Goal: Complete application form

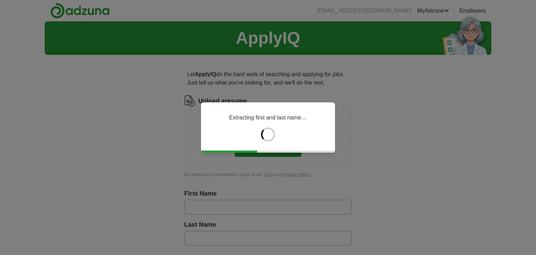
click at [203, 204] on div "Extracting first and last name…" at bounding box center [268, 127] width 536 height 255
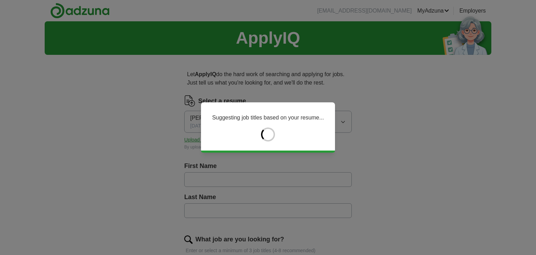
type input "******"
type input "********"
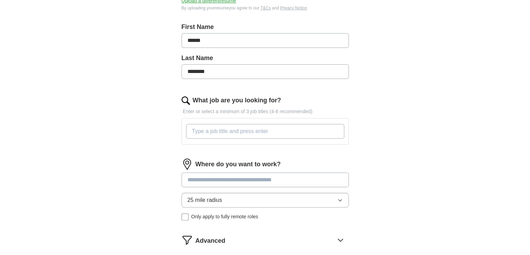
scroll to position [139, 0]
click at [204, 131] on input "What job are you looking for?" at bounding box center [265, 130] width 158 height 15
click at [200, 181] on input at bounding box center [265, 179] width 167 height 15
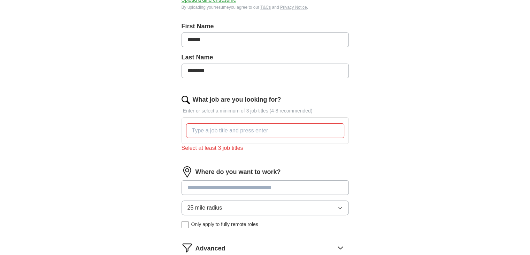
click at [190, 169] on img at bounding box center [187, 171] width 11 height 11
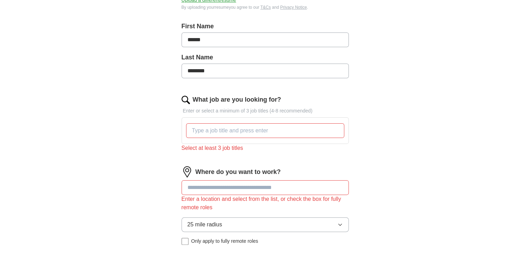
click at [197, 187] on input at bounding box center [265, 187] width 167 height 15
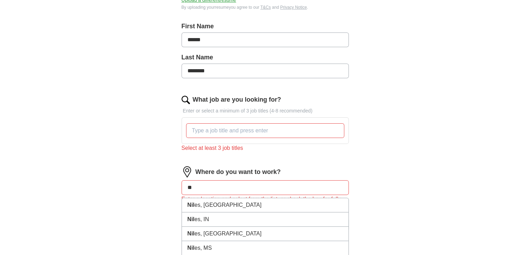
type input "*"
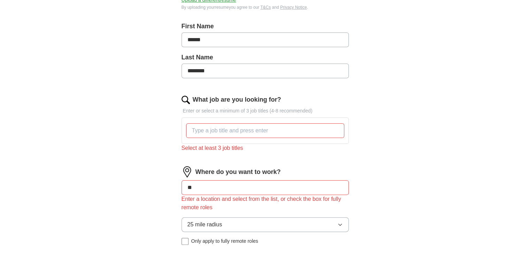
type input "***"
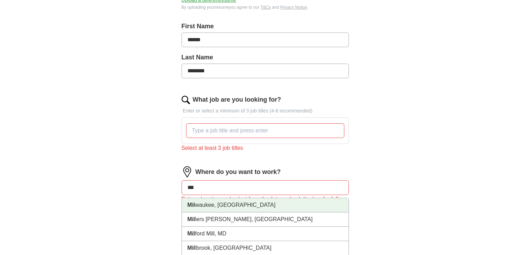
click at [215, 204] on li "Mil waukee, WI" at bounding box center [265, 205] width 167 height 14
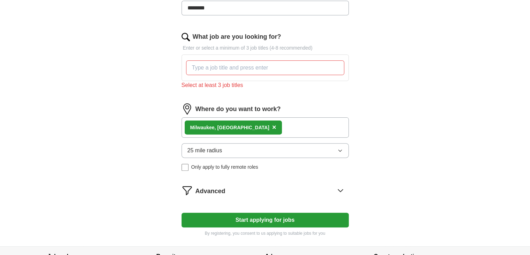
scroll to position [209, 0]
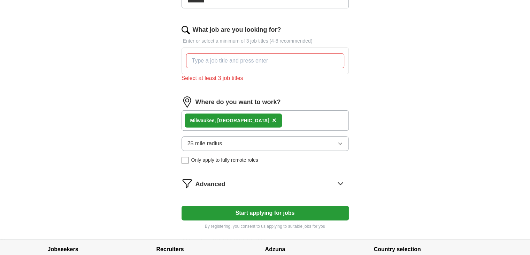
click at [204, 63] on input "What job are you looking for?" at bounding box center [265, 60] width 158 height 15
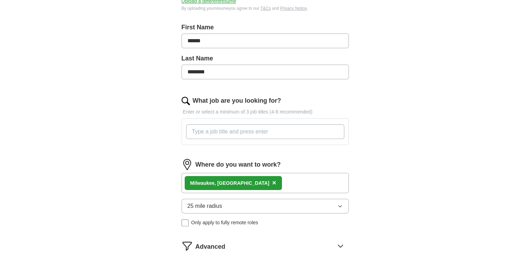
scroll to position [139, 0]
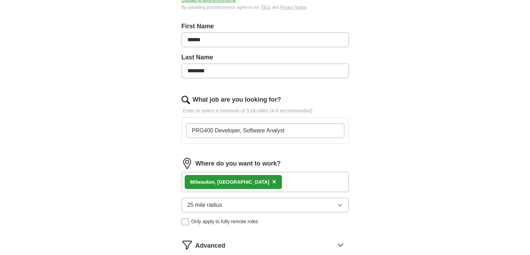
click at [286, 130] on input "PRG400 Developer, Software Analyst" at bounding box center [265, 130] width 158 height 15
click at [291, 130] on input "PRG400 Developer, Software Analyst," at bounding box center [265, 130] width 158 height 15
click at [297, 129] on input "PRG400 Developer, Software Analyst, Softare Tested" at bounding box center [265, 130] width 158 height 15
drag, startPoint x: 329, startPoint y: 129, endPoint x: 288, endPoint y: 129, distance: 40.4
click at [288, 129] on input "PRG400 Developer, Software Analyst, Software Tested" at bounding box center [265, 130] width 158 height 15
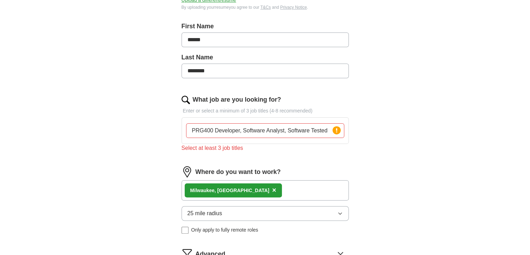
paste input "QA"
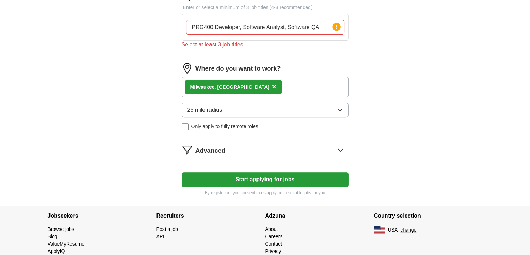
scroll to position [244, 0]
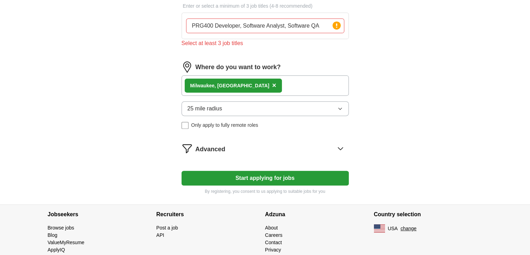
click at [267, 174] on button "Start applying for jobs" at bounding box center [265, 177] width 167 height 15
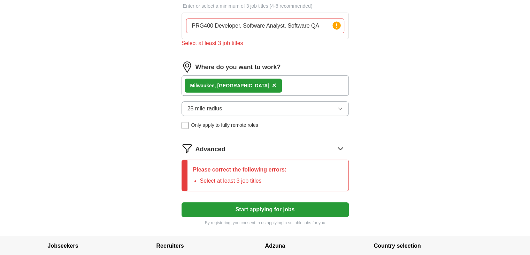
click at [238, 29] on input "PRG400 Developer, Software Analyst, Software QA" at bounding box center [265, 25] width 158 height 15
click at [241, 29] on input "PRG400 Developer, Software Analyst, Software QA" at bounding box center [265, 25] width 158 height 15
type input "PRG400 Developer Software Analyst, Software QA"
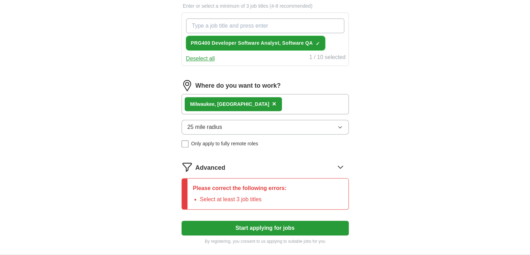
click at [0, 0] on span "×" at bounding box center [0, 0] width 0 height 0
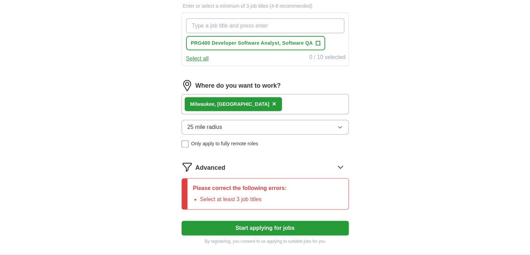
click at [218, 27] on input "What job are you looking for?" at bounding box center [265, 25] width 158 height 15
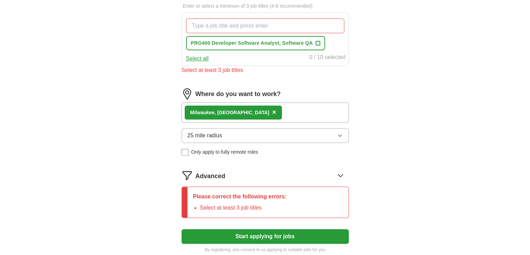
click at [195, 56] on button "Select all" at bounding box center [197, 58] width 23 height 8
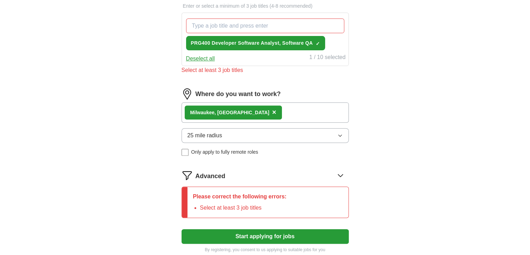
click at [206, 59] on button "Deselect all" at bounding box center [200, 58] width 29 height 8
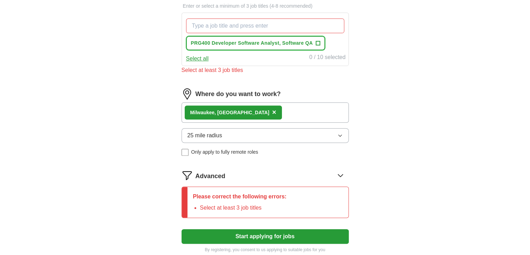
drag, startPoint x: 315, startPoint y: 43, endPoint x: 278, endPoint y: 43, distance: 37.0
click at [278, 43] on span "PRG400 Developer Software Analyst, Software QA" at bounding box center [252, 42] width 122 height 7
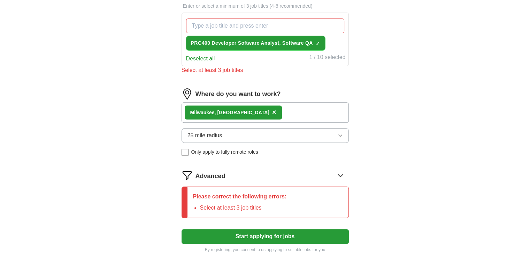
click at [244, 44] on span "PRG400 Developer Software Analyst, Software QA" at bounding box center [252, 42] width 122 height 7
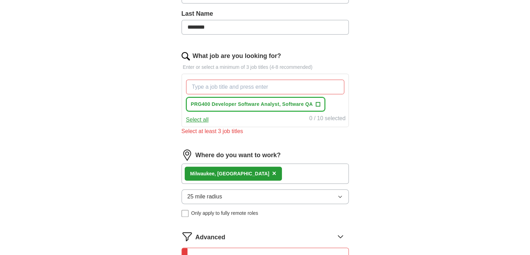
scroll to position [70, 0]
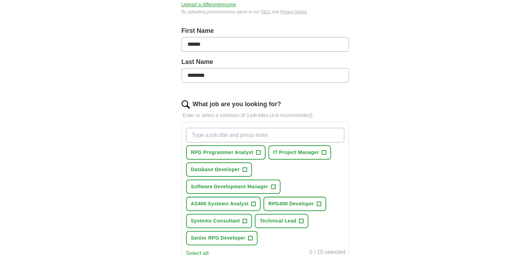
scroll to position [135, 0]
click at [253, 200] on span "+" at bounding box center [254, 203] width 4 height 6
click at [318, 201] on span "+" at bounding box center [319, 203] width 4 height 6
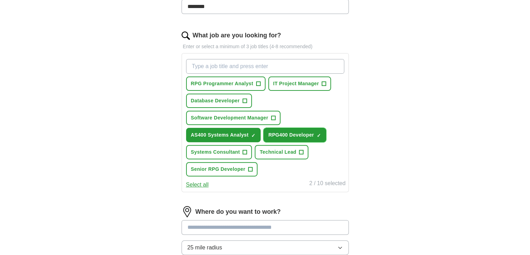
scroll to position [205, 0]
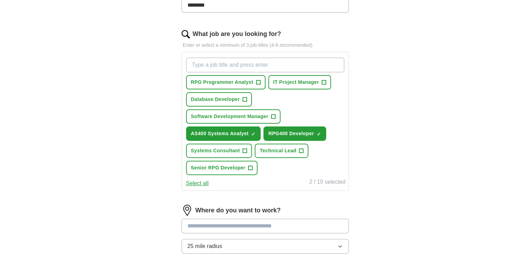
click at [201, 181] on button "Select all" at bounding box center [197, 183] width 23 height 8
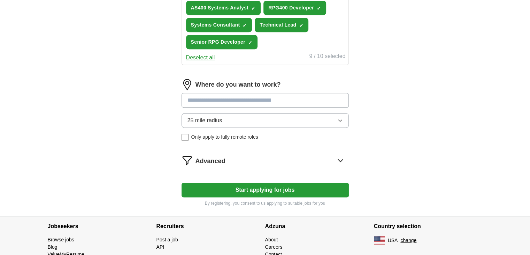
scroll to position [344, 0]
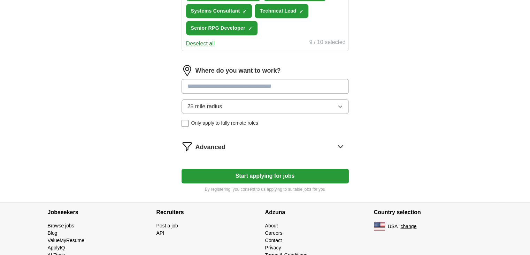
click at [200, 83] on input at bounding box center [265, 86] width 167 height 15
type input "**"
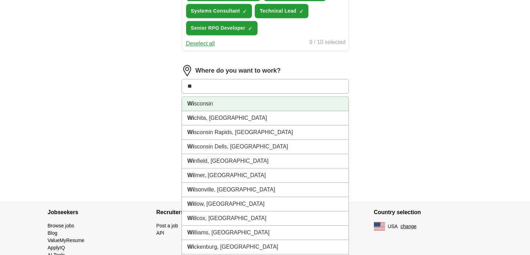
click at [204, 98] on li "Wi sconsin" at bounding box center [265, 104] width 167 height 14
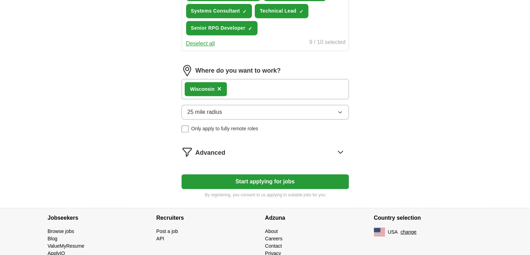
click at [262, 176] on button "Start applying for jobs" at bounding box center [265, 181] width 167 height 15
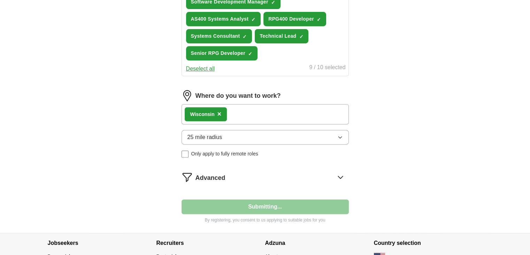
select select "**"
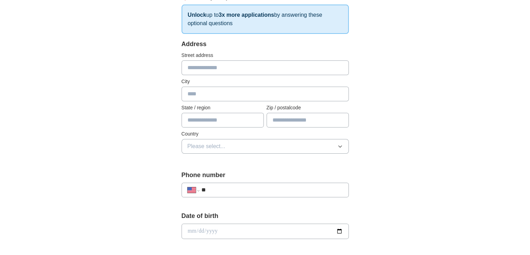
scroll to position [112, 0]
click at [198, 69] on input "text" at bounding box center [265, 68] width 167 height 15
type input "**********"
type input "******"
type input "**"
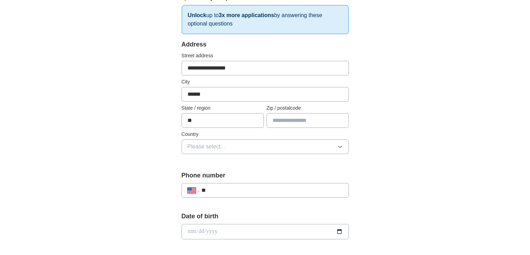
type input "*****"
click at [221, 144] on span "Please select..." at bounding box center [207, 146] width 38 height 8
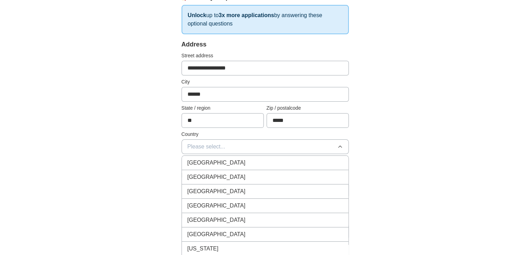
click at [223, 178] on div "[GEOGRAPHIC_DATA]" at bounding box center [265, 177] width 155 height 8
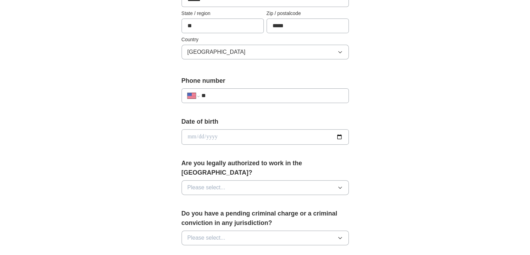
scroll to position [217, 0]
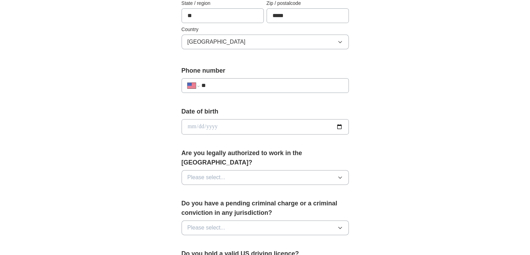
click at [222, 83] on input "**" at bounding box center [272, 85] width 142 height 8
type input "**********"
click at [190, 122] on input "date" at bounding box center [265, 126] width 167 height 15
type input "**********"
click at [195, 170] on button "Please select..." at bounding box center [265, 177] width 167 height 15
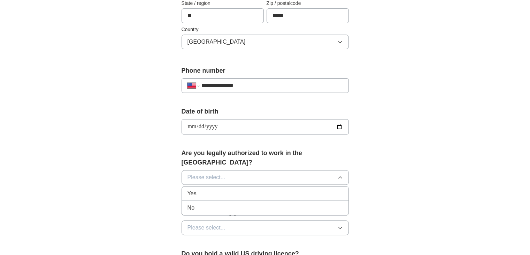
click at [188, 189] on span "Yes" at bounding box center [192, 193] width 9 height 8
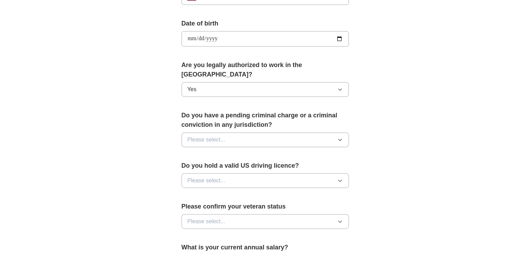
scroll to position [321, 0]
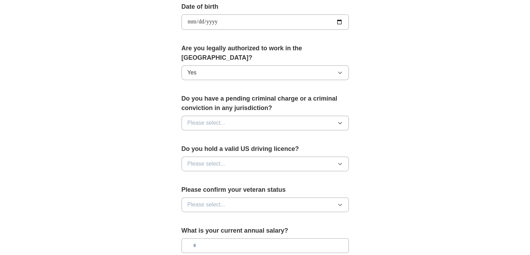
click at [229, 115] on button "Please select..." at bounding box center [265, 122] width 167 height 15
click at [198, 149] on div "No" at bounding box center [265, 153] width 155 height 8
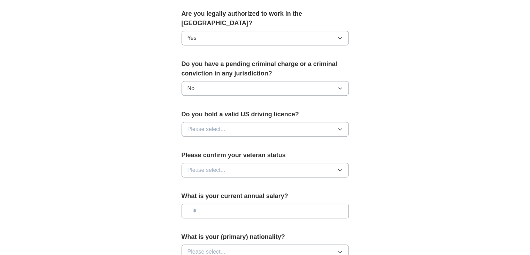
scroll to position [356, 0]
click at [209, 124] on span "Please select..." at bounding box center [207, 128] width 38 height 8
click at [205, 141] on div "Yes" at bounding box center [265, 145] width 155 height 8
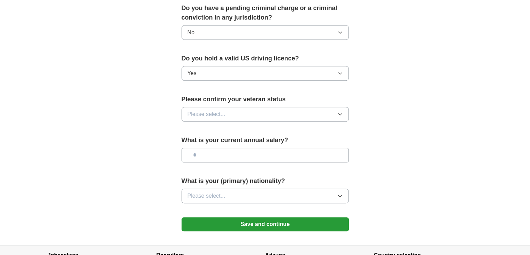
scroll to position [426, 0]
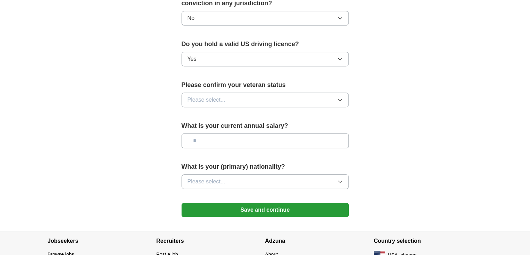
click at [220, 96] on span "Please select..." at bounding box center [207, 100] width 38 height 8
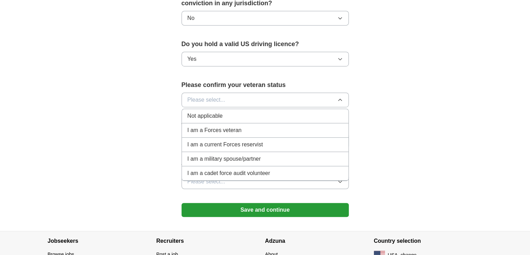
click at [210, 112] on span "Not applicable" at bounding box center [205, 116] width 35 height 8
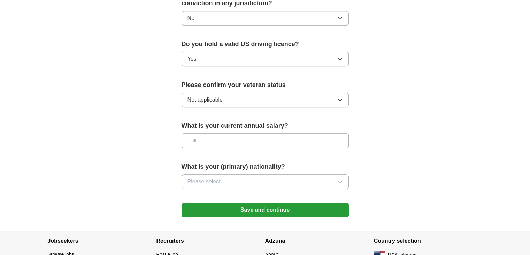
click at [189, 133] on input "text" at bounding box center [265, 140] width 167 height 15
type input "*******"
click at [191, 177] on span "Please select..." at bounding box center [207, 181] width 38 height 8
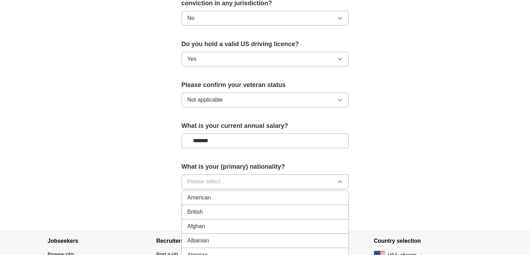
drag, startPoint x: 195, startPoint y: 183, endPoint x: 198, endPoint y: 180, distance: 3.7
click at [197, 190] on li "American" at bounding box center [265, 197] width 167 height 14
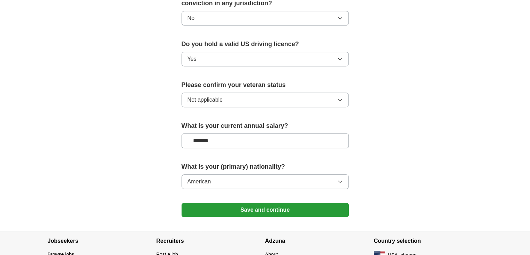
click at [210, 177] on span "American" at bounding box center [200, 181] width 24 height 8
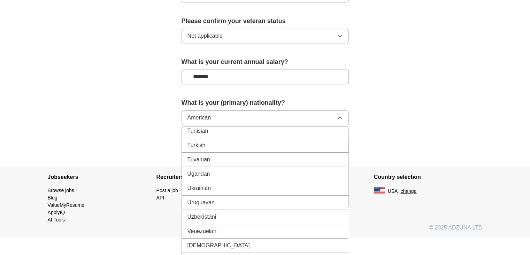
scroll to position [2601, 0]
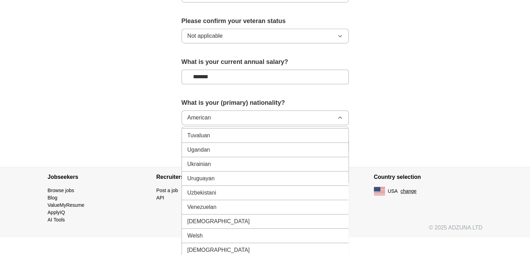
click at [233, 203] on div "Venezuelan" at bounding box center [265, 207] width 155 height 8
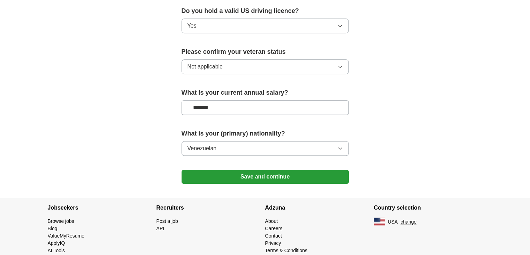
scroll to position [461, 0]
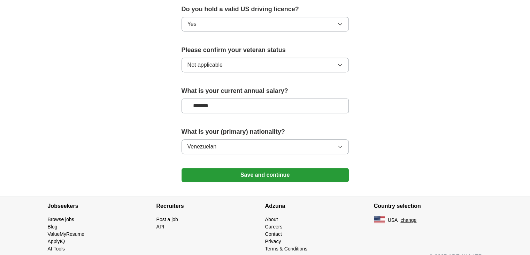
click at [252, 168] on button "Save and continue" at bounding box center [265, 175] width 167 height 14
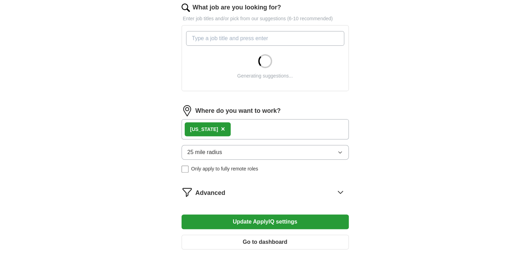
scroll to position [244, 0]
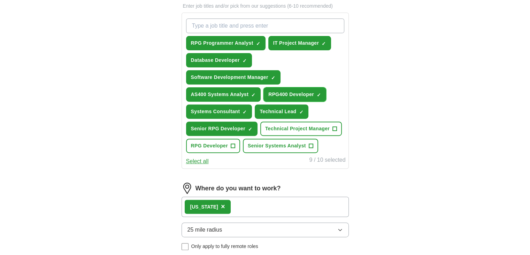
click at [0, 0] on span "×" at bounding box center [0, 0] width 0 height 0
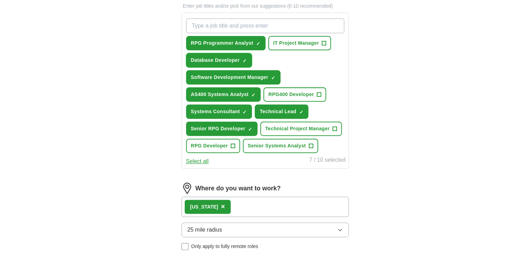
click at [0, 0] on span "×" at bounding box center [0, 0] width 0 height 0
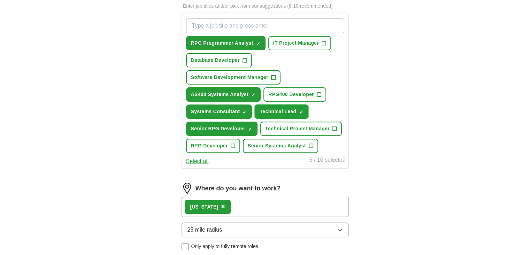
click at [0, 0] on span "×" at bounding box center [0, 0] width 0 height 0
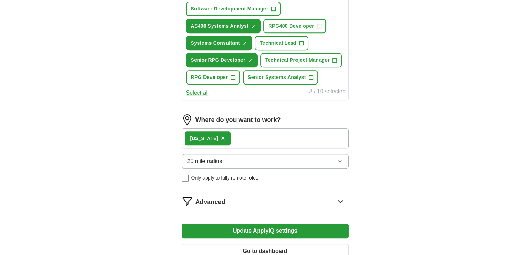
scroll to position [314, 0]
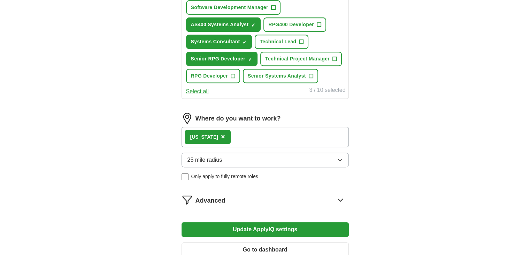
click at [273, 224] on button "Update ApplyIQ settings" at bounding box center [265, 229] width 167 height 15
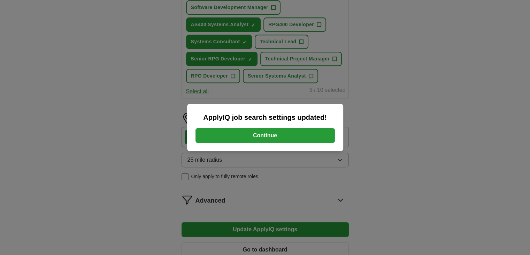
click at [262, 134] on button "Continue" at bounding box center [265, 135] width 139 height 15
